Goal: Task Accomplishment & Management: Use online tool/utility

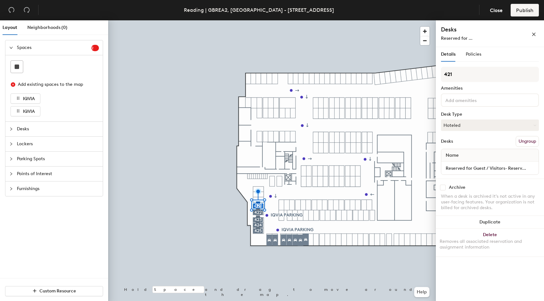
click at [190, 20] on div at bounding box center [272, 20] width 328 height 0
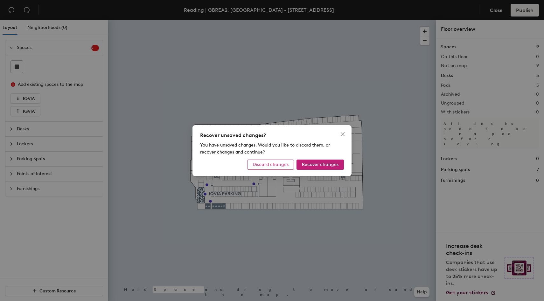
click at [287, 165] on span "Discard changes" at bounding box center [271, 164] width 36 height 5
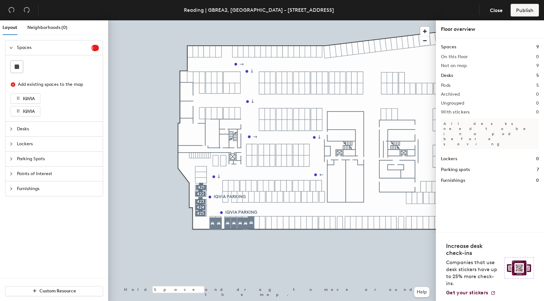
click at [12, 189] on icon "collapsed" at bounding box center [11, 189] width 4 height 4
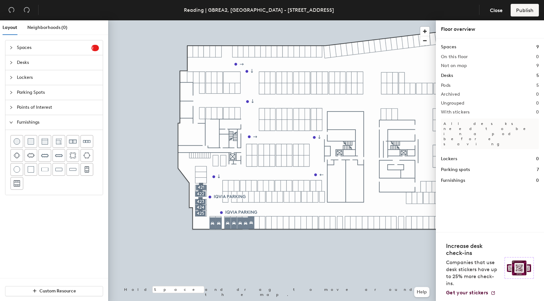
click at [234, 99] on div "Layout Neighborhoods (0) Spaces 2 Add existing spaces to the map IQVIA IQVIA De…" at bounding box center [272, 161] width 544 height 283
click at [19, 140] on img at bounding box center [17, 141] width 6 height 6
click at [18, 138] on div at bounding box center [17, 142] width 12 height 12
click at [474, 33] on div "Floor overview" at bounding box center [490, 29] width 98 height 8
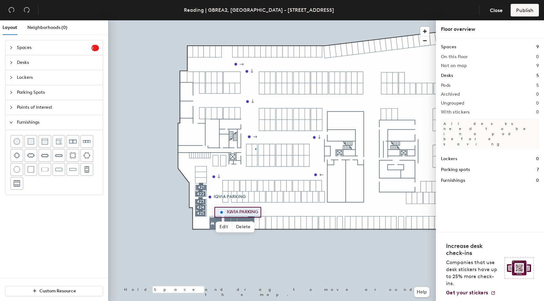
click at [255, 20] on div at bounding box center [272, 20] width 328 height 0
click at [203, 20] on div at bounding box center [272, 20] width 328 height 0
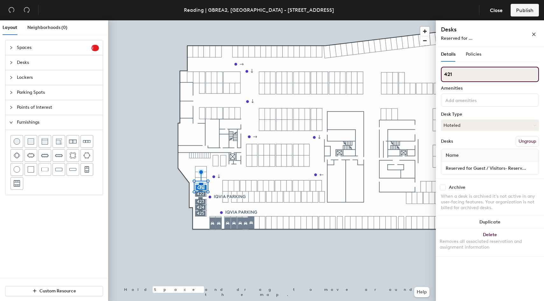
click at [470, 73] on input "421" at bounding box center [490, 74] width 98 height 15
type input "4"
click at [291, 20] on div at bounding box center [272, 20] width 328 height 0
